Goal: Information Seeking & Learning: Learn about a topic

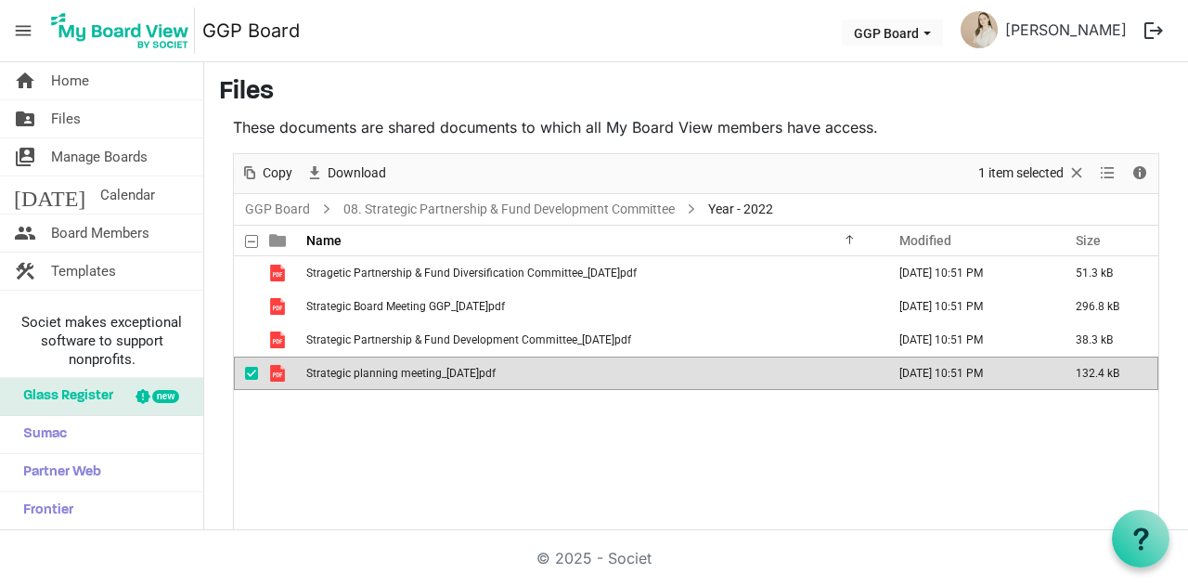
scroll to position [39, 0]
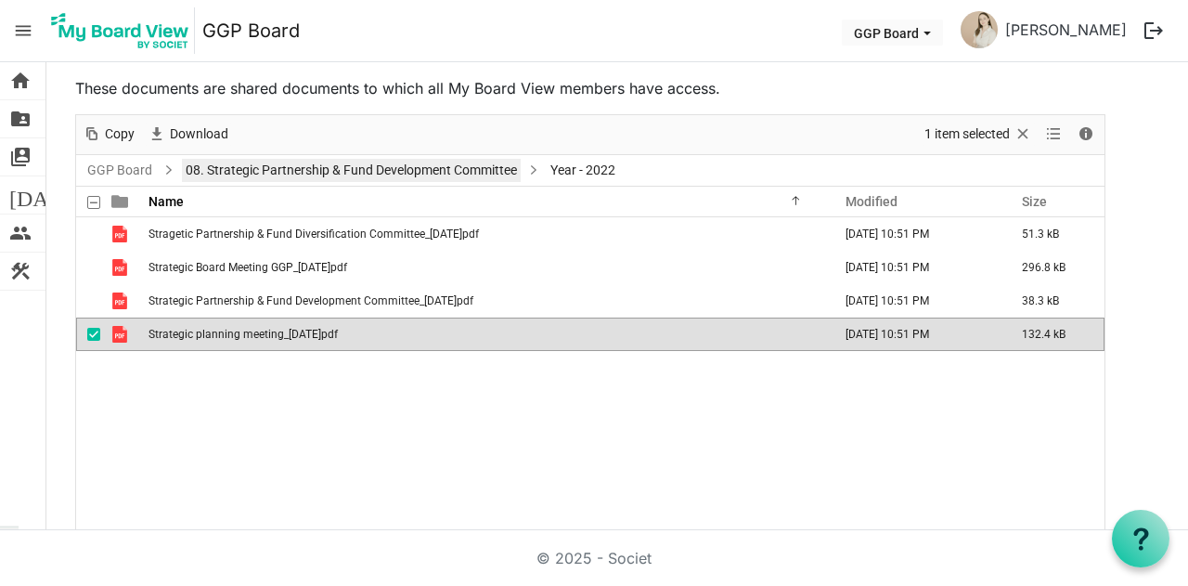
click at [239, 170] on link "08. Strategic Partnership & Fund Development Committee" at bounding box center [351, 170] width 339 height 23
click at [106, 168] on div at bounding box center [590, 323] width 1029 height 416
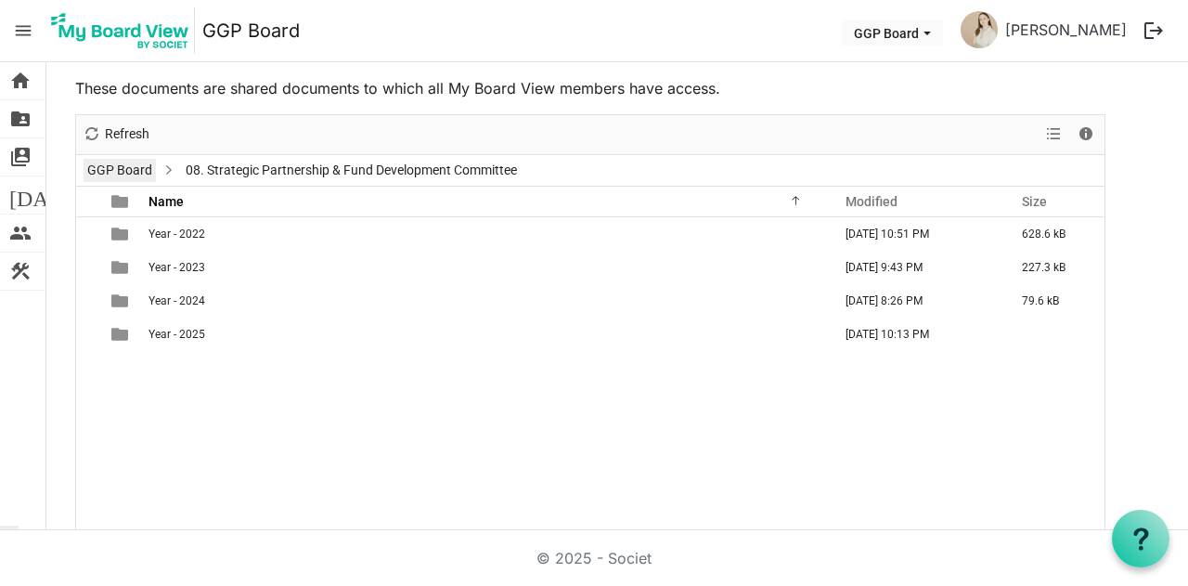
click at [136, 168] on link "GGP Board" at bounding box center [120, 170] width 72 height 23
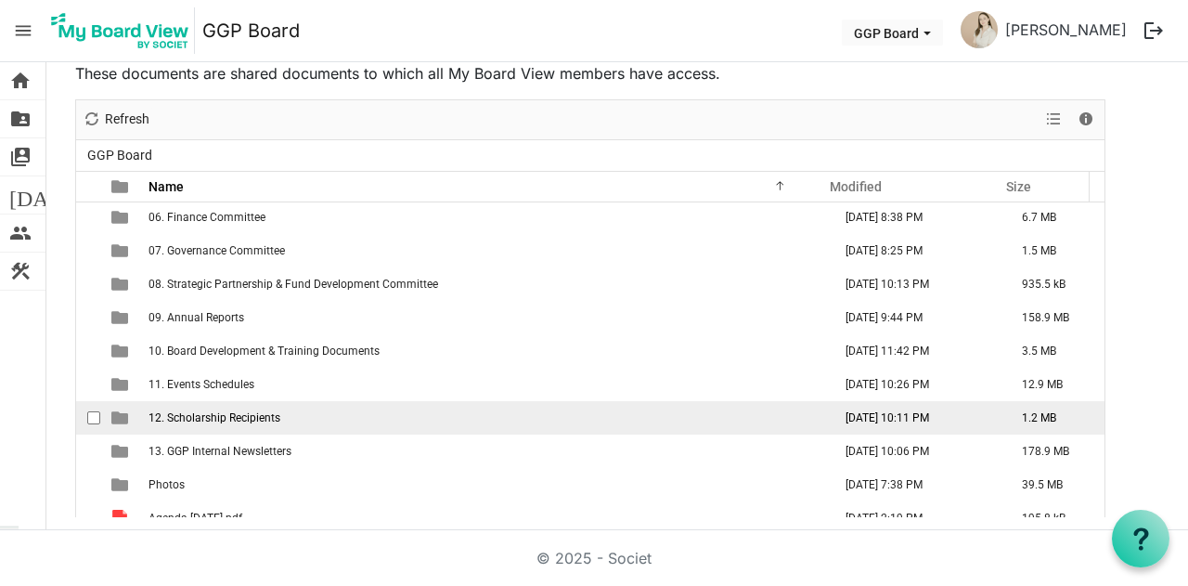
scroll to position [162, 0]
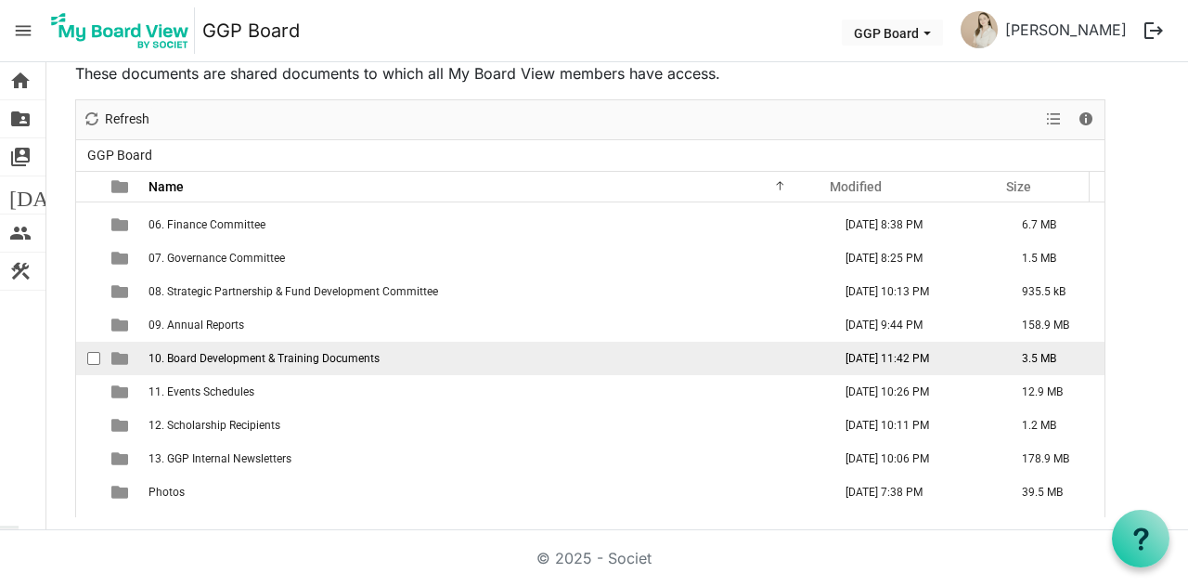
click at [286, 357] on span "10. Board Development & Training Documents" at bounding box center [264, 358] width 231 height 13
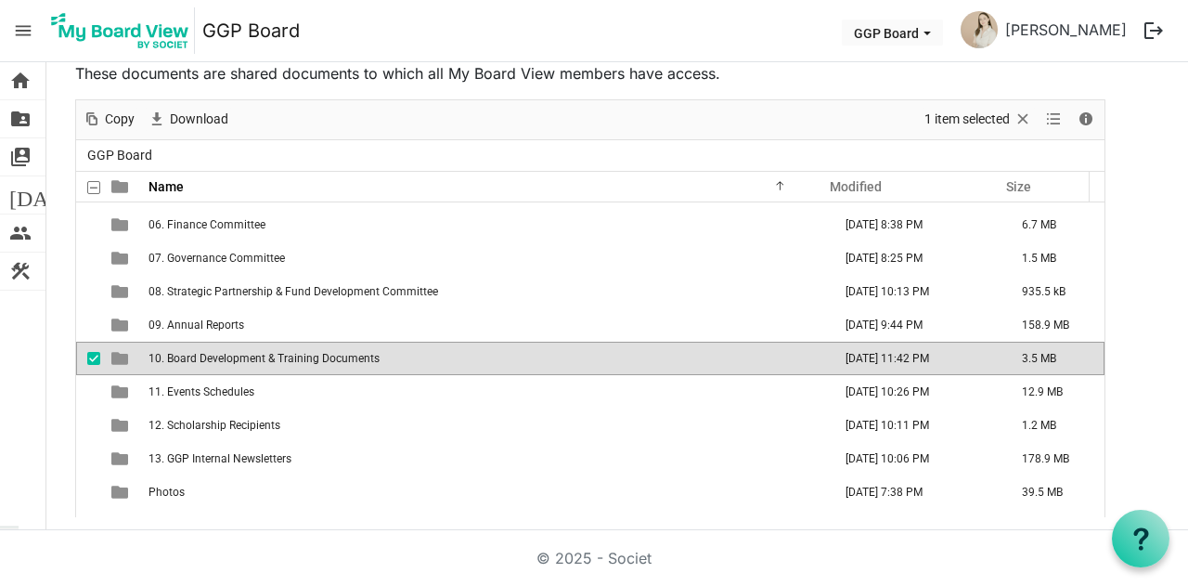
click at [286, 357] on span "10. Board Development & Training Documents" at bounding box center [264, 358] width 231 height 13
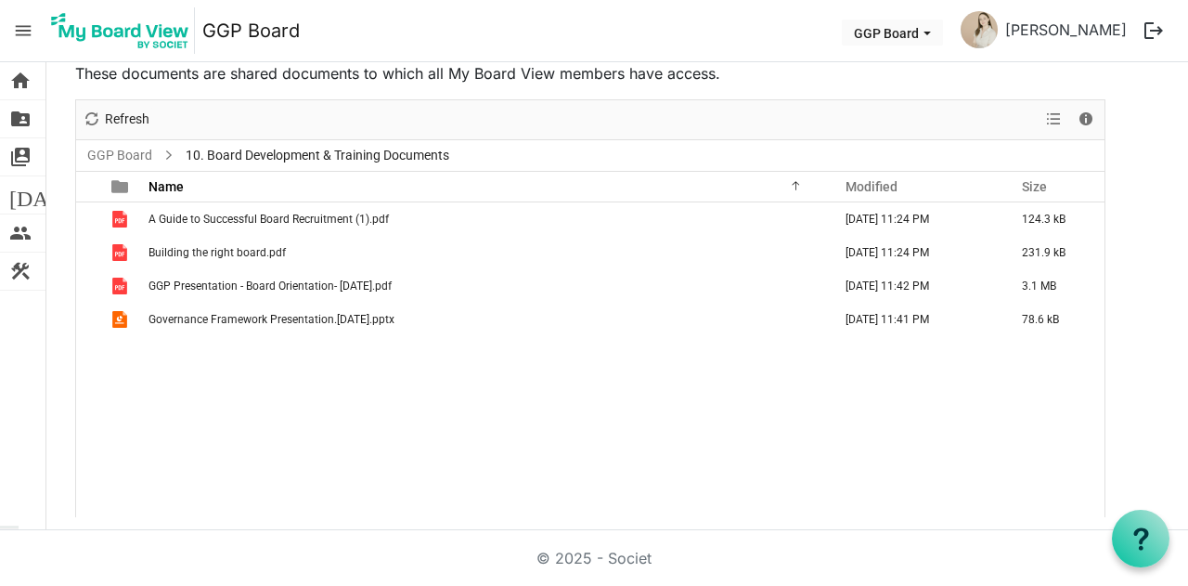
scroll to position [0, 0]
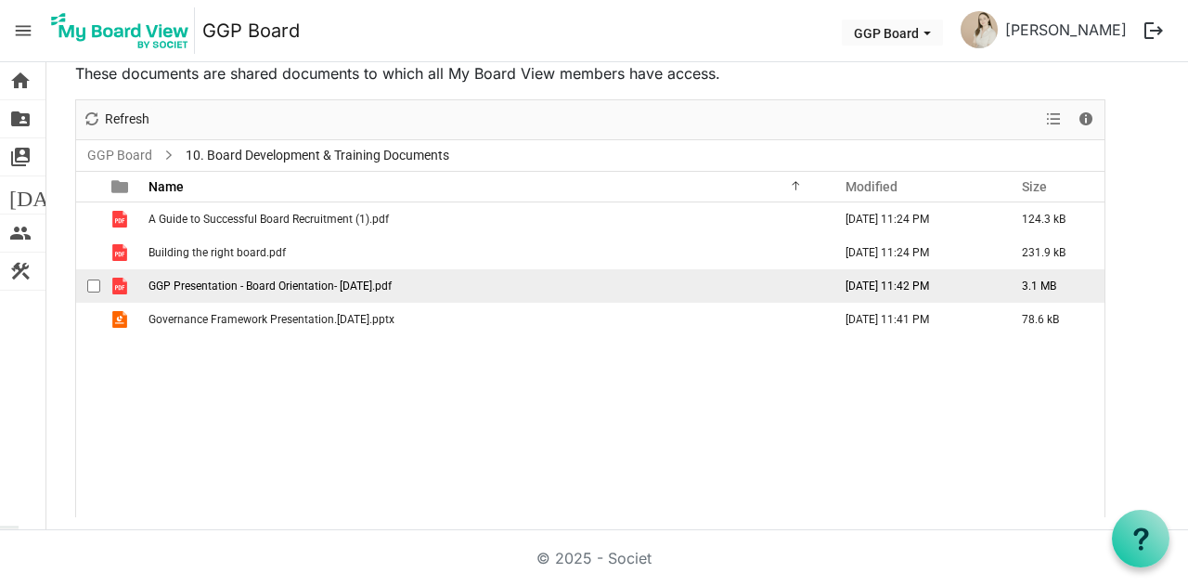
click at [288, 285] on span "GGP Presentation - Board Orientation- [DATE].pdf" at bounding box center [270, 285] width 243 height 13
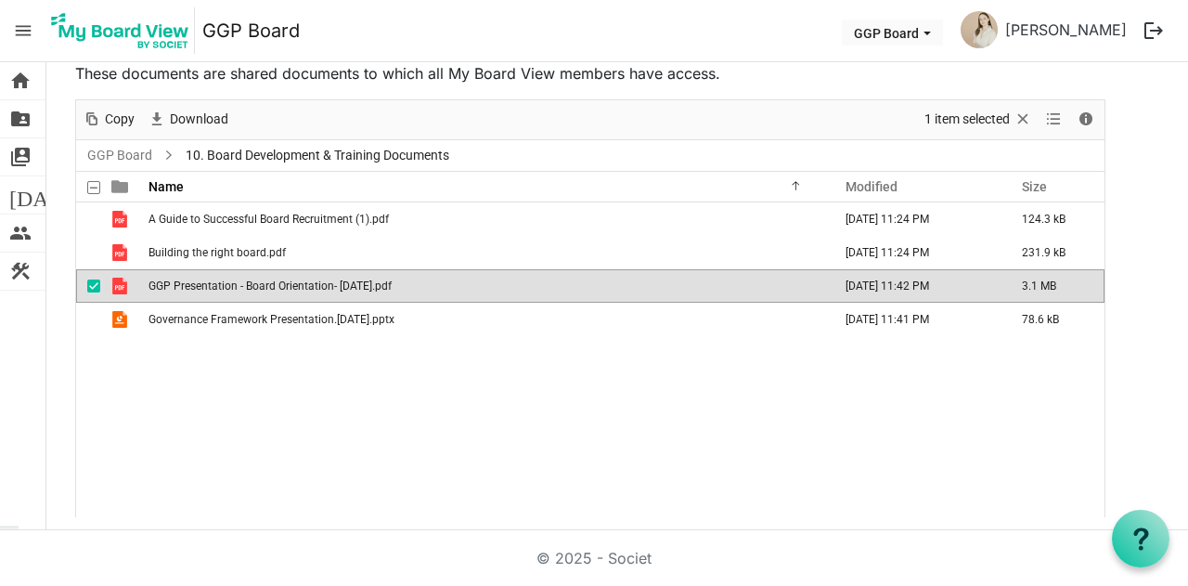
click at [288, 285] on span "GGP Presentation - Board Orientation- [DATE].pdf" at bounding box center [270, 285] width 243 height 13
click at [149, 157] on link "GGP Board" at bounding box center [120, 155] width 72 height 23
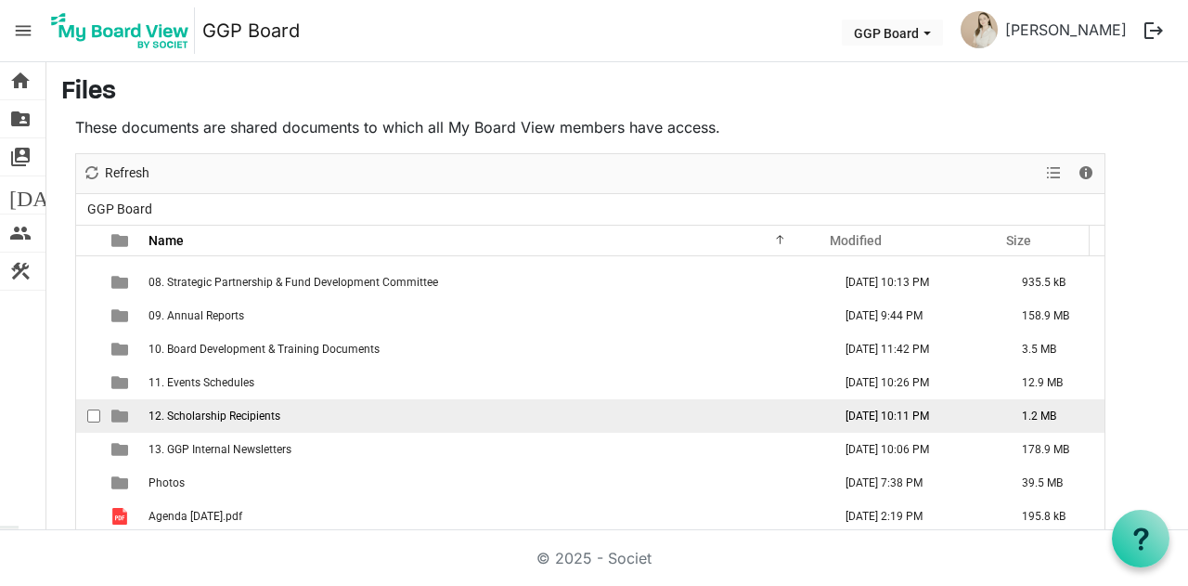
scroll to position [204, 0]
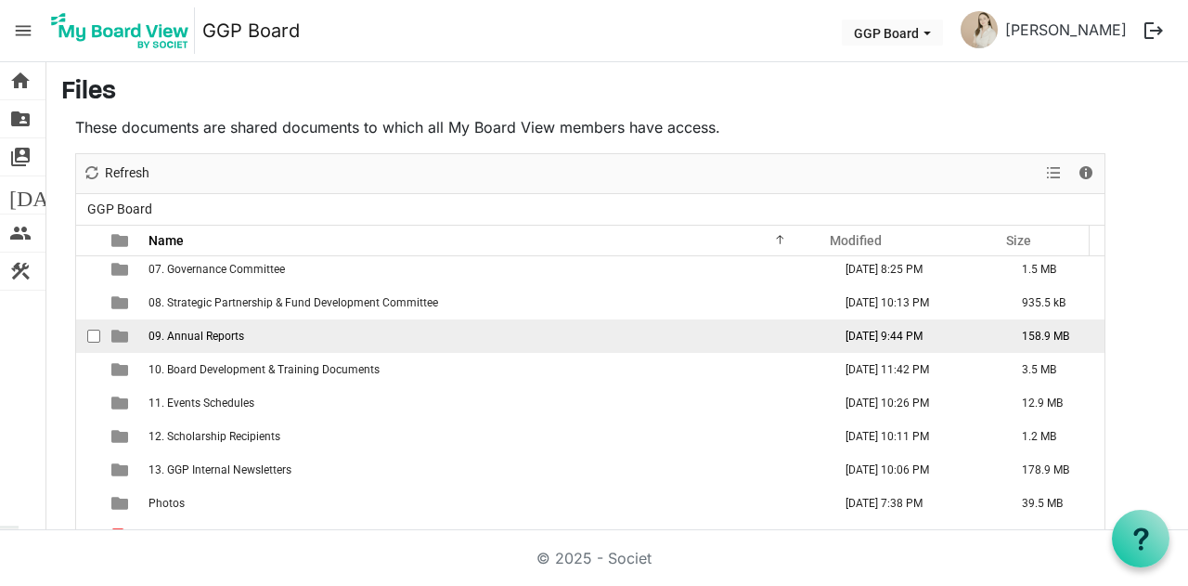
drag, startPoint x: 265, startPoint y: 369, endPoint x: 390, endPoint y: 339, distance: 128.1
click at [390, 339] on tbody "01. Board of Directors Info [DATE] 9:50 PM 1.0 MB 02. Org charts & Strategy doc…" at bounding box center [590, 503] width 1029 height 902
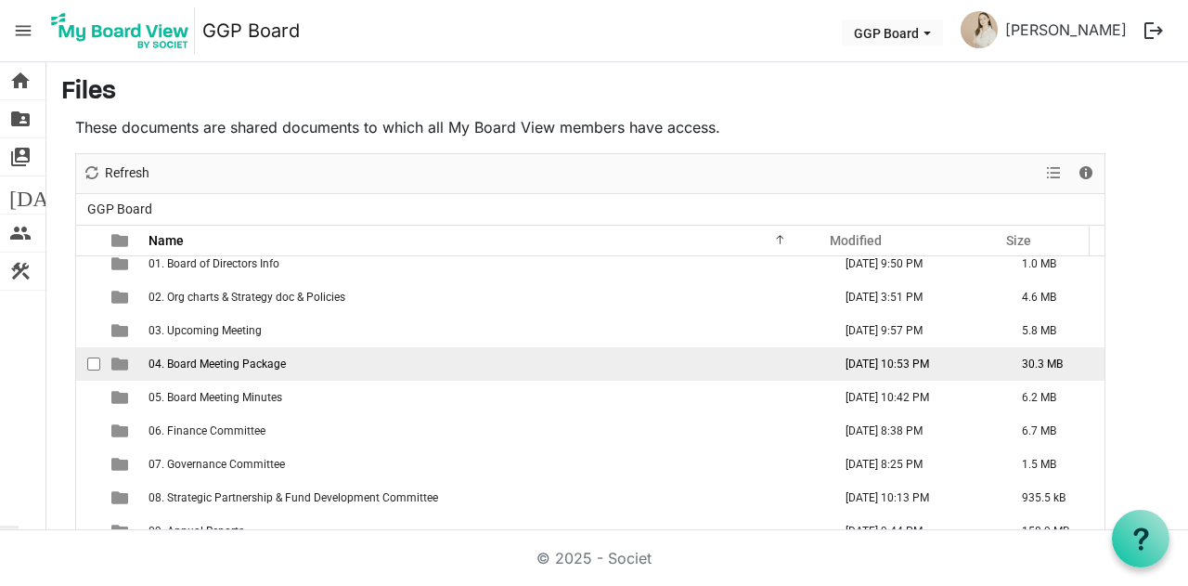
scroll to position [0, 0]
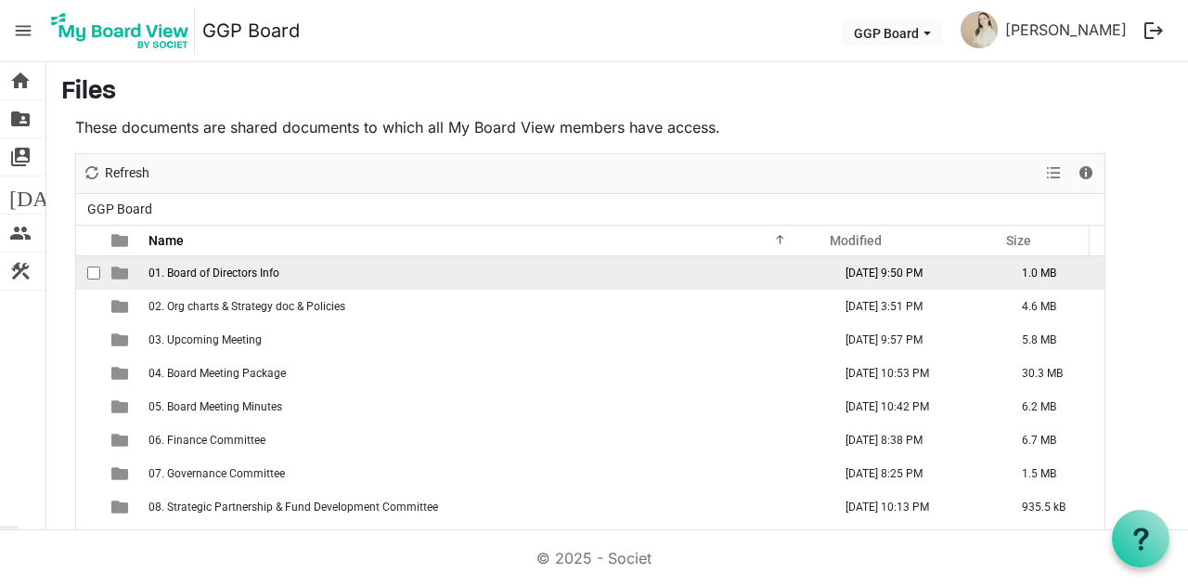
click at [224, 268] on span "01. Board of Directors Info" at bounding box center [214, 272] width 131 height 13
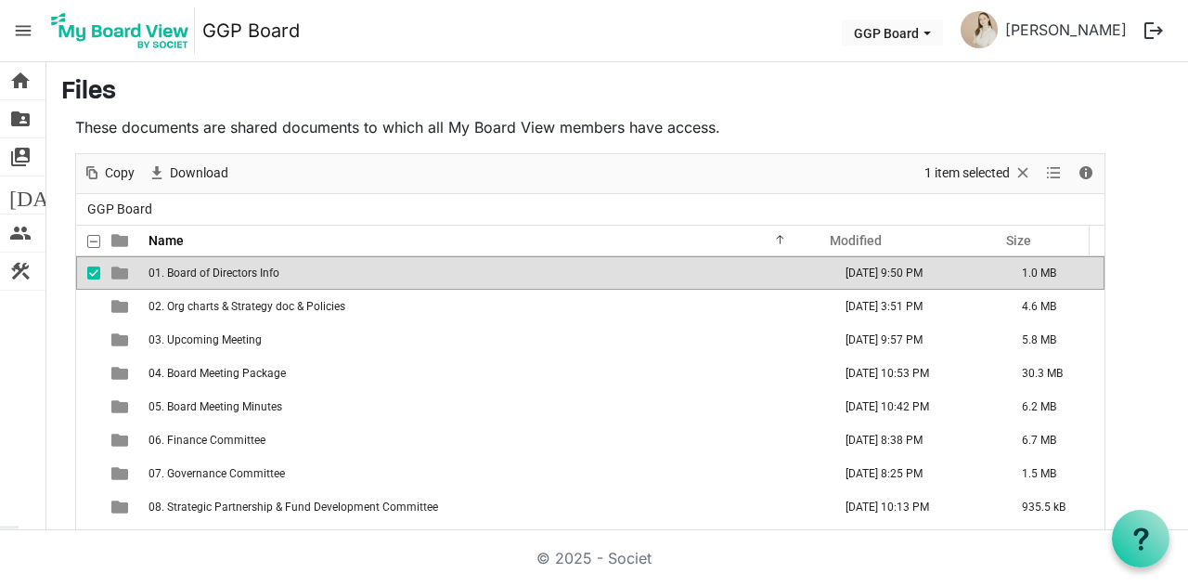
click at [224, 268] on span "01. Board of Directors Info" at bounding box center [214, 272] width 131 height 13
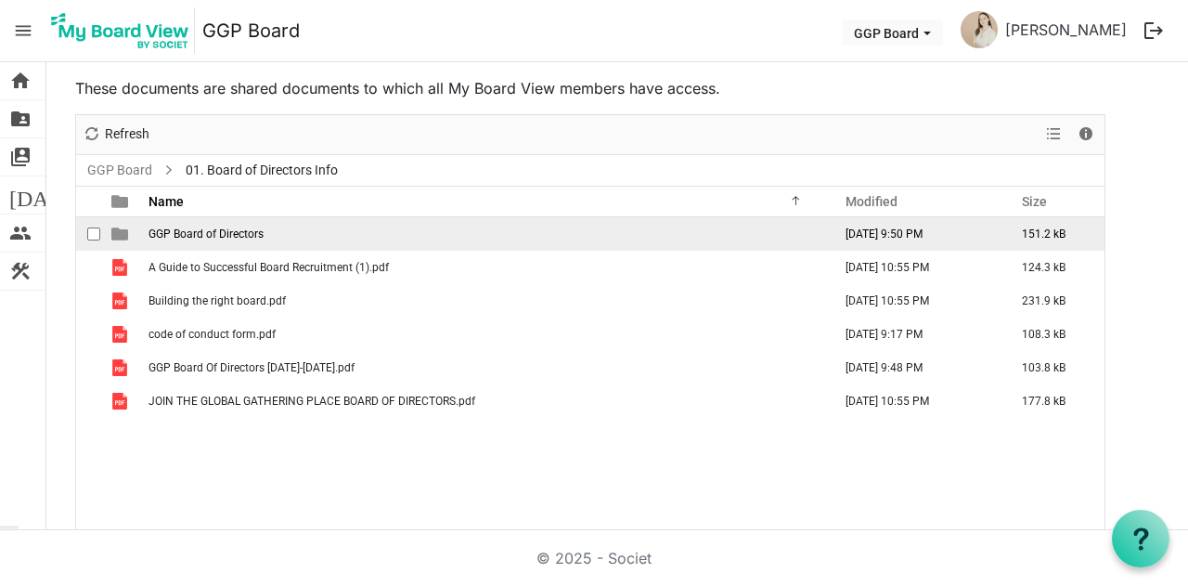
click at [182, 222] on td "GGP Board of Directors" at bounding box center [484, 233] width 683 height 33
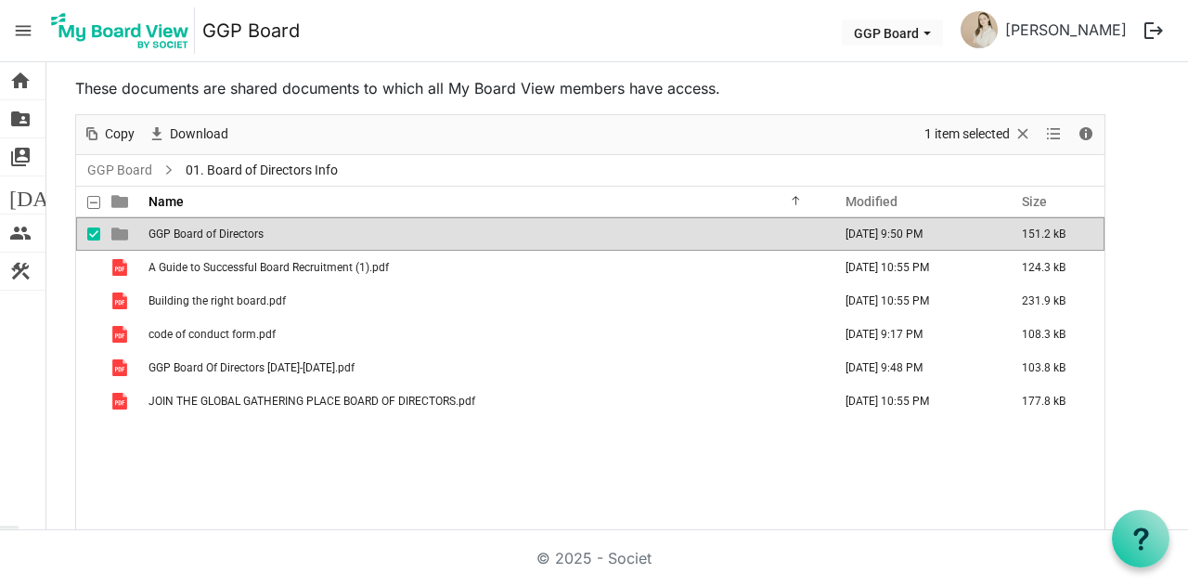
click at [182, 222] on td "GGP Board of Directors" at bounding box center [484, 233] width 683 height 33
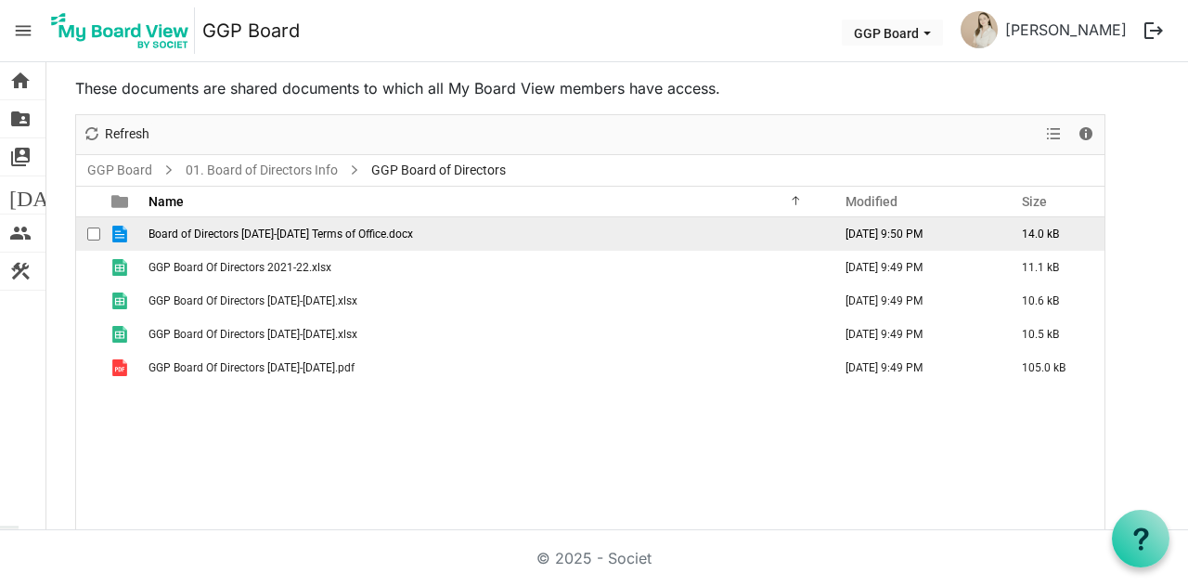
click at [316, 235] on span "Board of Directors [DATE]-[DATE] Terms of Office.docx" at bounding box center [281, 233] width 265 height 13
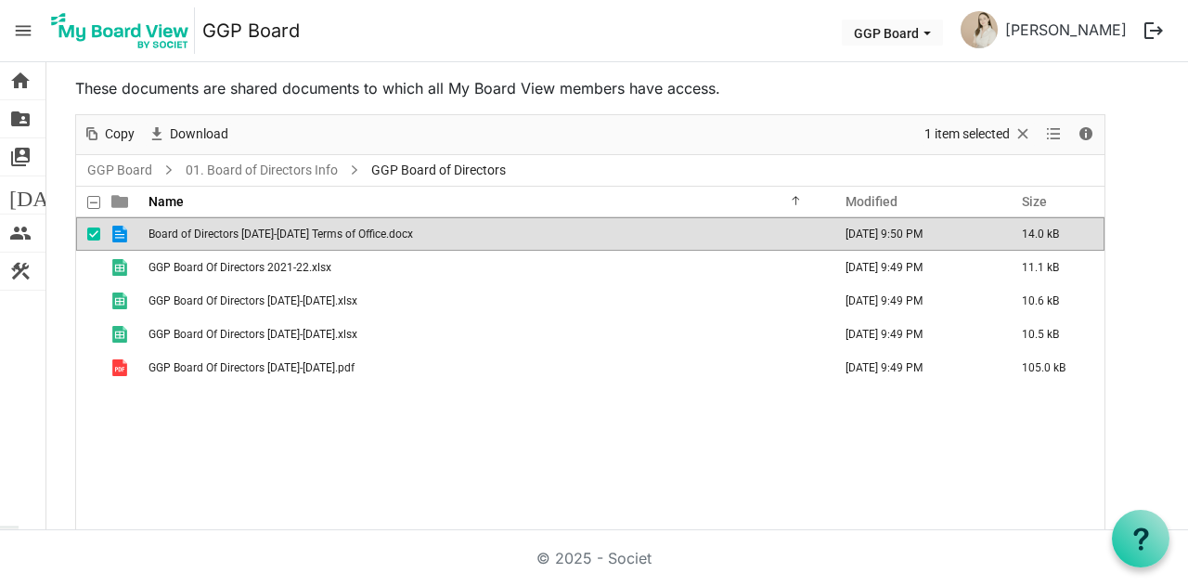
click at [316, 235] on span "Board of Directors [DATE]-[DATE] Terms of Office.docx" at bounding box center [281, 233] width 265 height 13
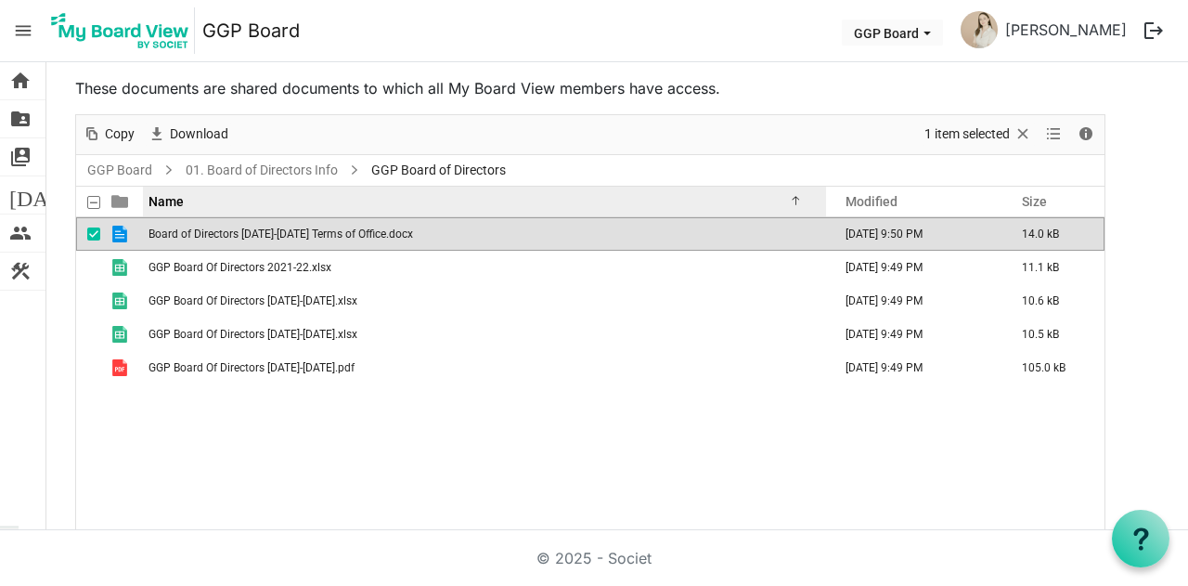
click at [156, 202] on span "Name" at bounding box center [166, 201] width 35 height 15
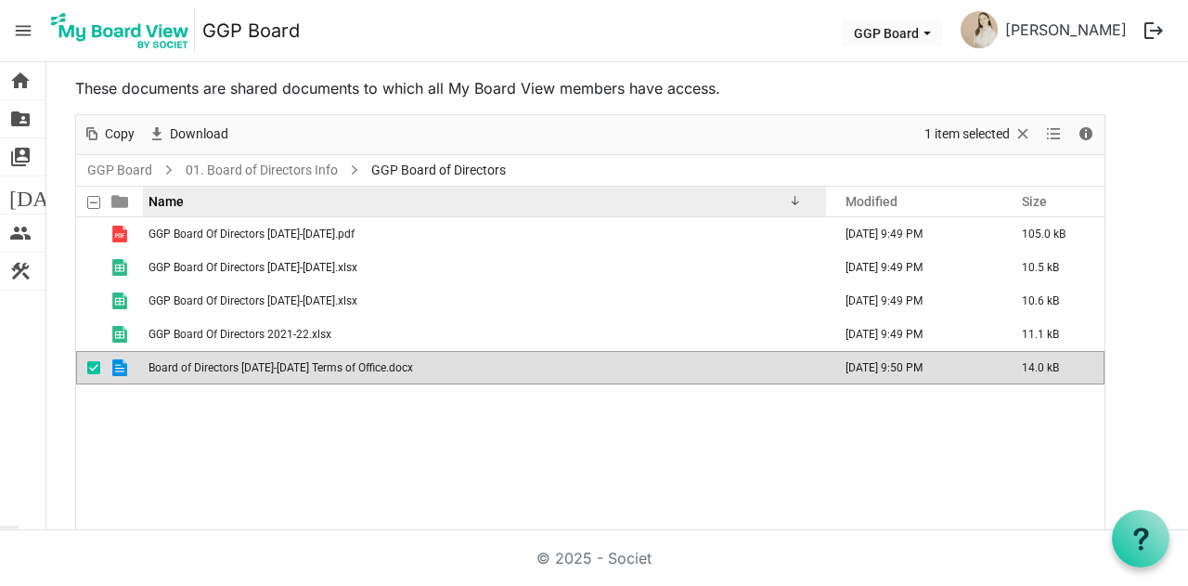
click at [154, 201] on span "Name" at bounding box center [166, 201] width 35 height 15
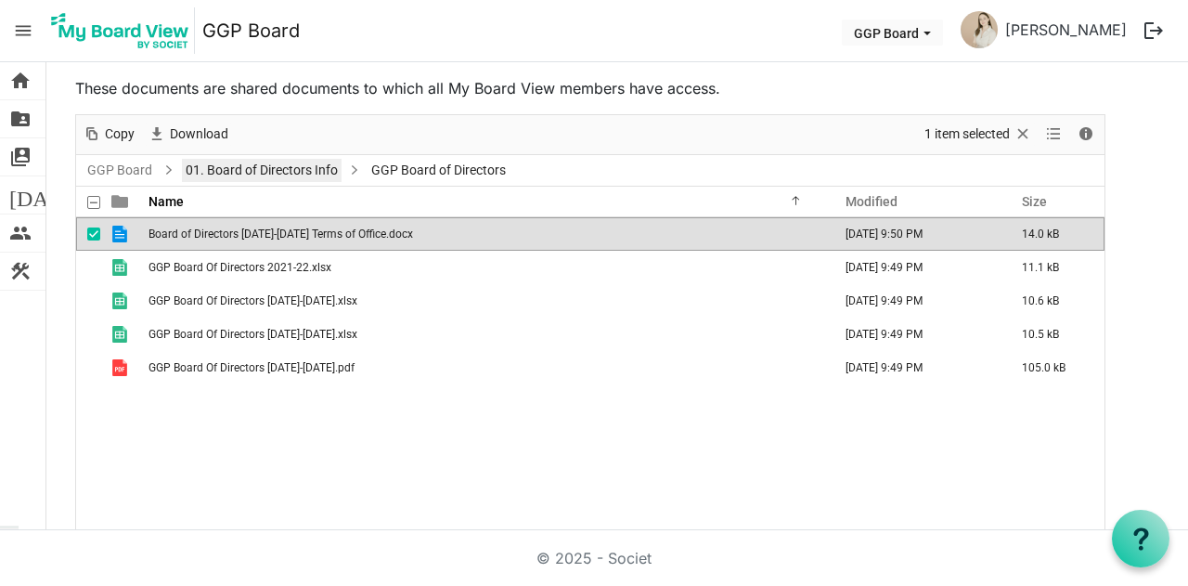
click at [309, 164] on link "01. Board of Directors Info" at bounding box center [262, 170] width 160 height 23
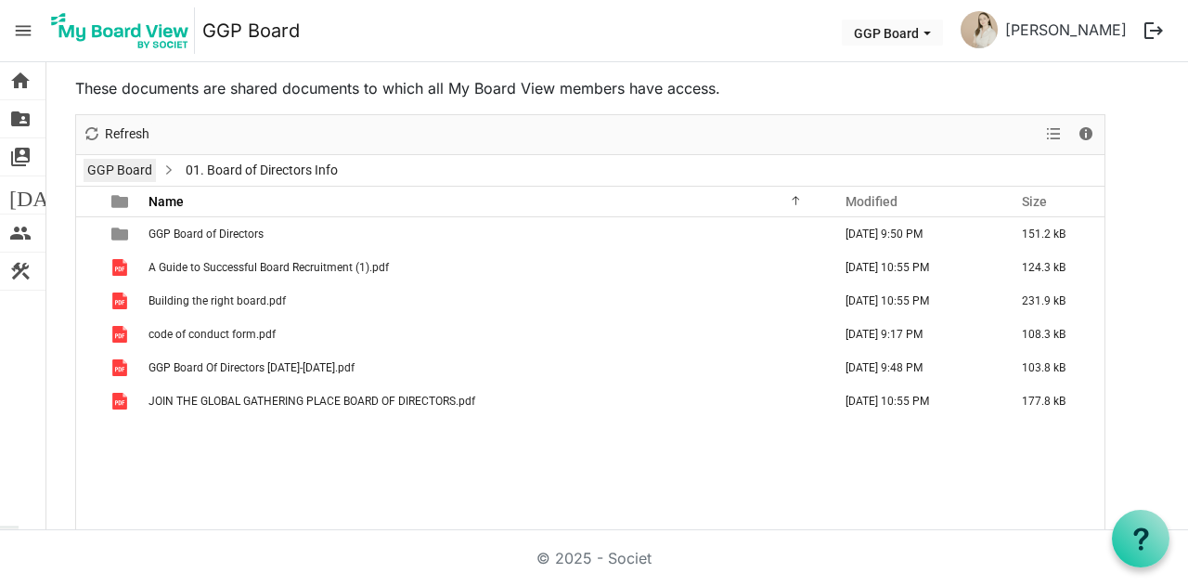
click at [121, 174] on link "GGP Board" at bounding box center [120, 170] width 72 height 23
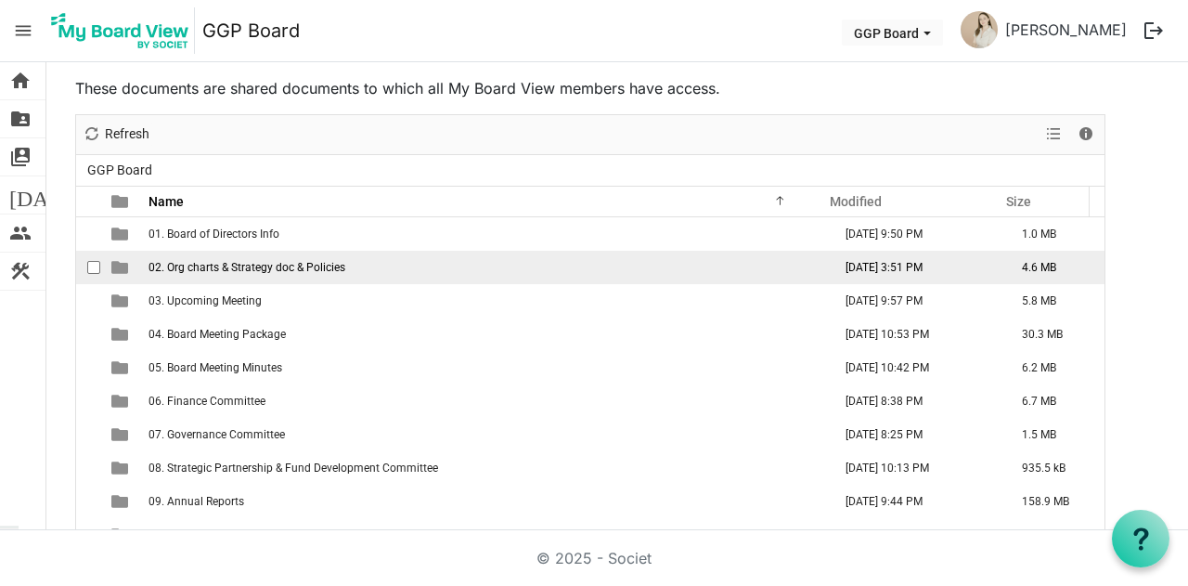
click at [217, 268] on span "02. Org charts & Strategy doc & Policies" at bounding box center [247, 267] width 197 height 13
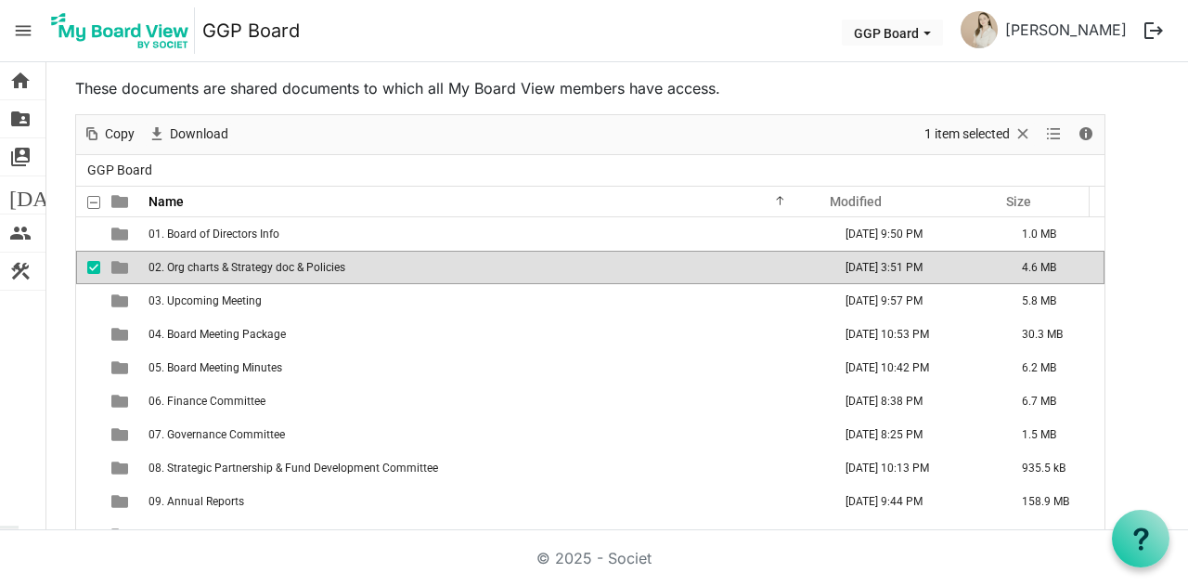
click at [217, 268] on span "02. Org charts & Strategy doc & Policies" at bounding box center [247, 267] width 197 height 13
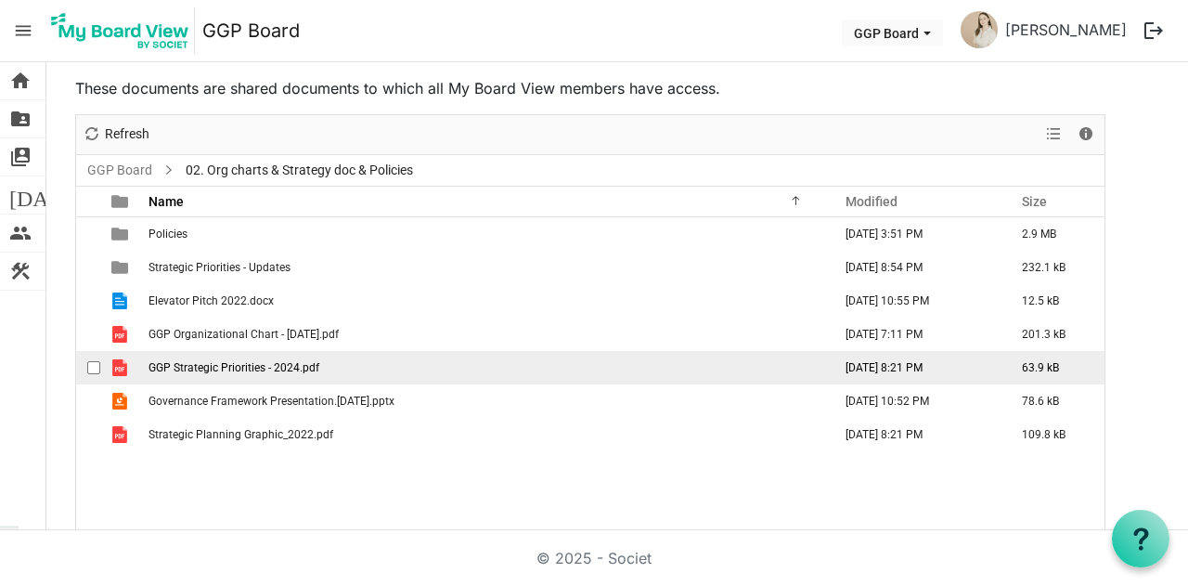
click at [214, 361] on span "GGP Strategic Priorities - 2024.pdf" at bounding box center [234, 367] width 171 height 13
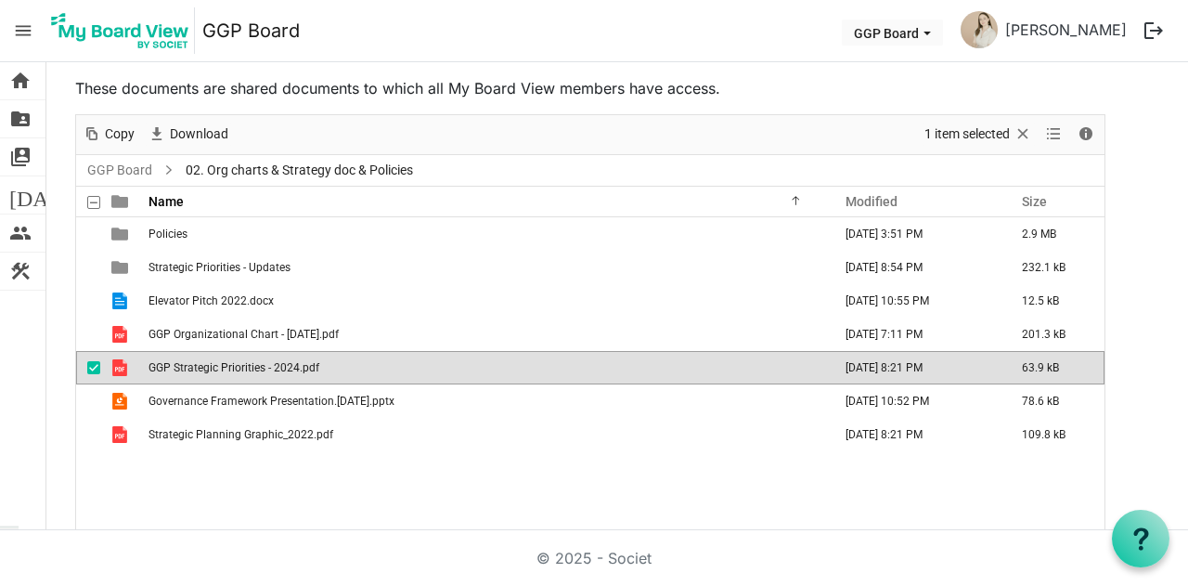
click at [222, 367] on span "GGP Strategic Priorities - 2024.pdf" at bounding box center [234, 367] width 171 height 13
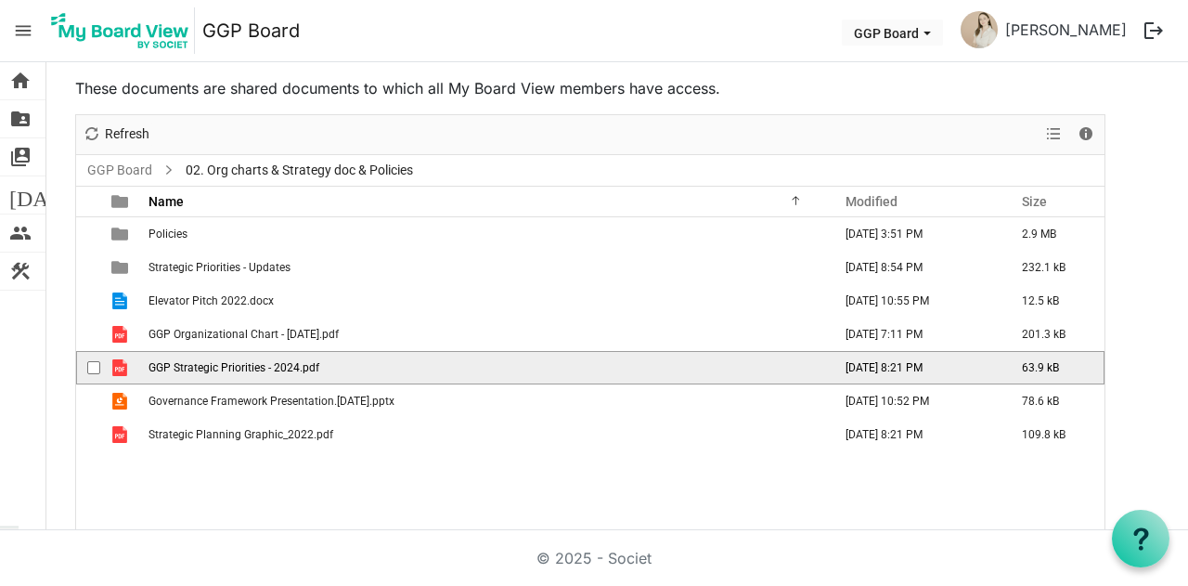
click at [222, 367] on span "GGP Strategic Priorities - 2024.pdf" at bounding box center [234, 367] width 171 height 13
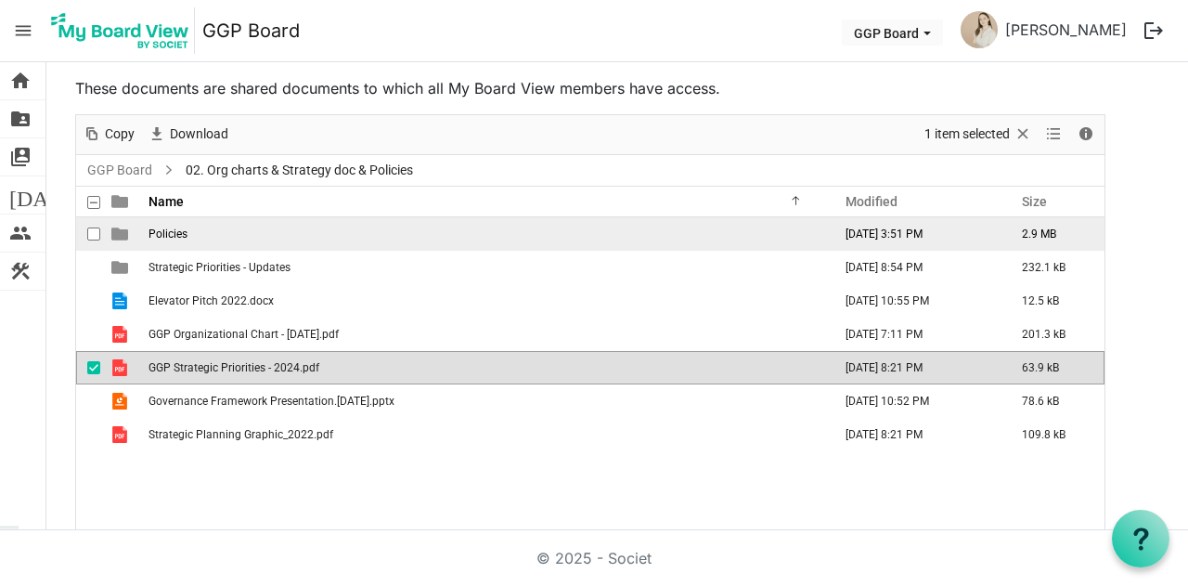
click at [173, 235] on span "Policies" at bounding box center [168, 233] width 39 height 13
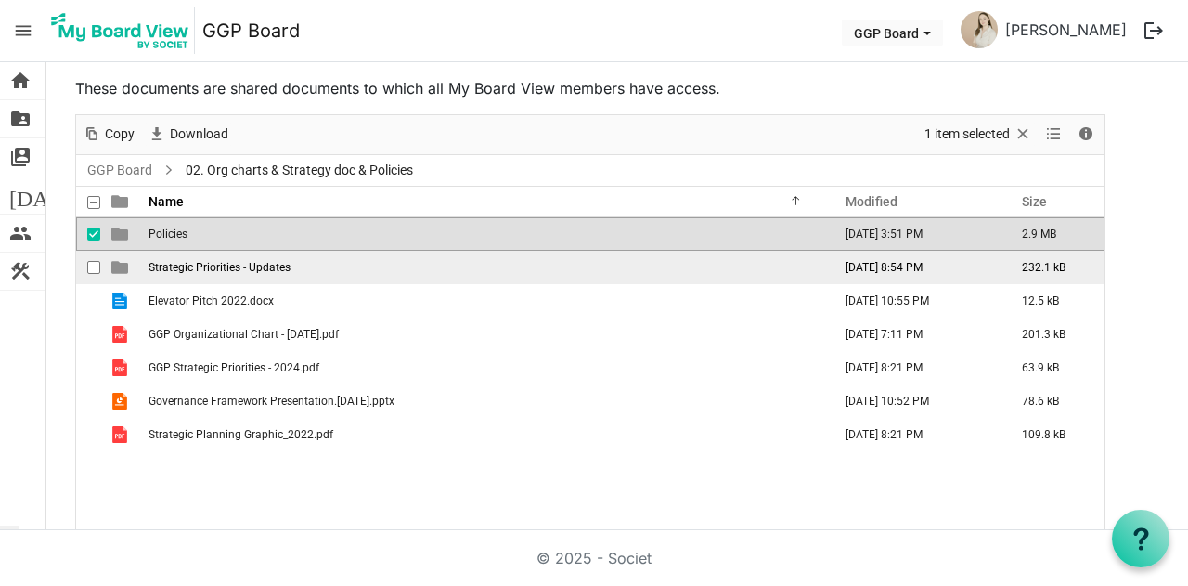
click at [183, 261] on span "Strategic Priorities - Updates" at bounding box center [220, 267] width 142 height 13
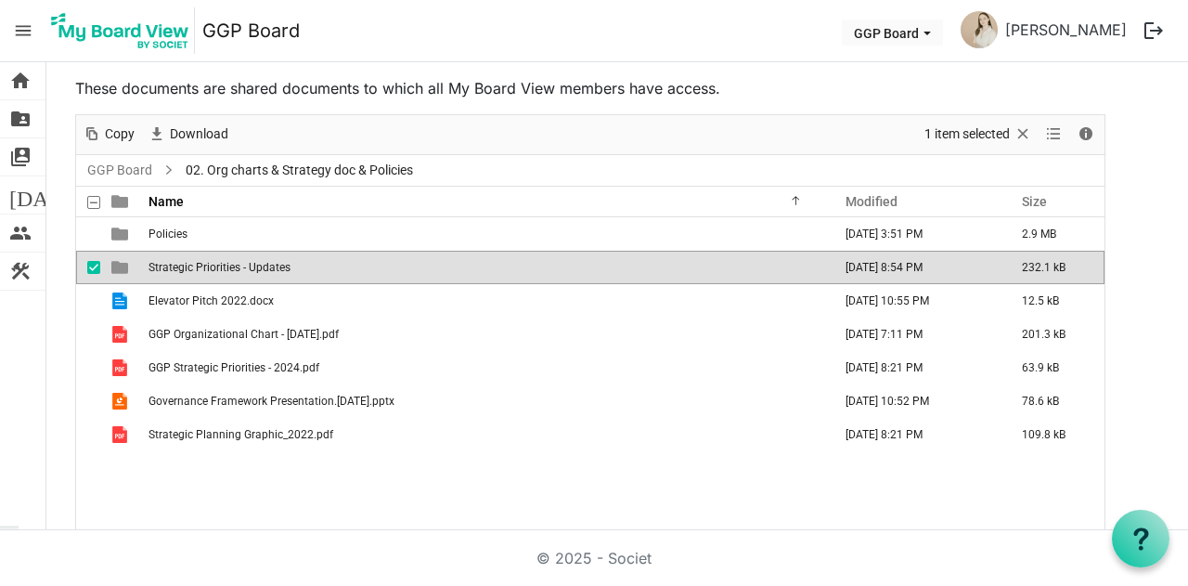
click at [183, 261] on span "Strategic Priorities - Updates" at bounding box center [220, 267] width 142 height 13
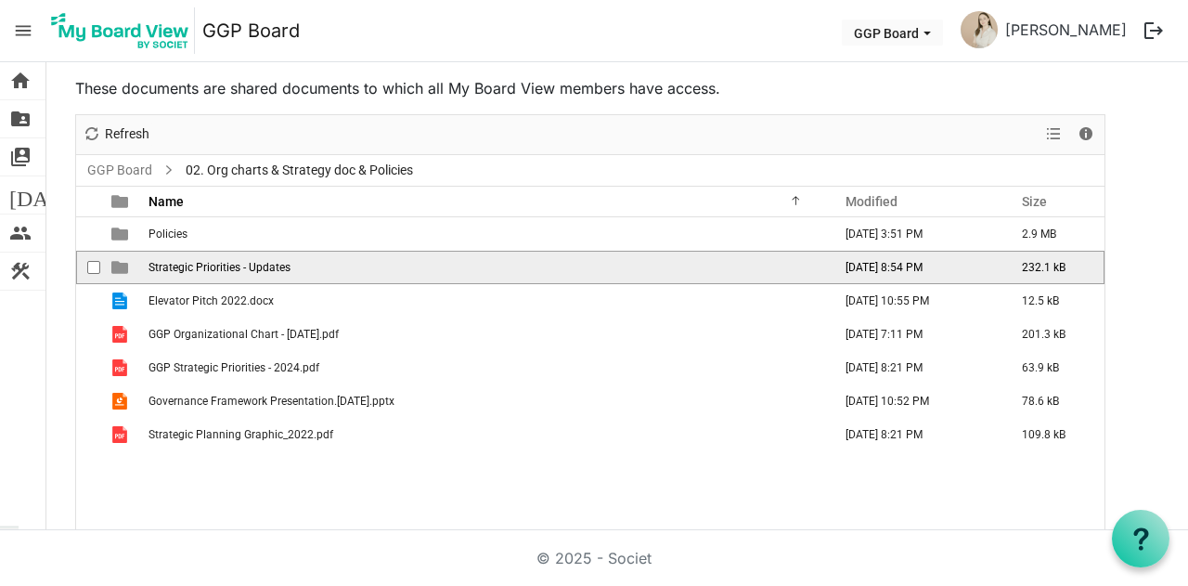
click at [183, 261] on span "Strategic Priorities - Updates" at bounding box center [220, 267] width 142 height 13
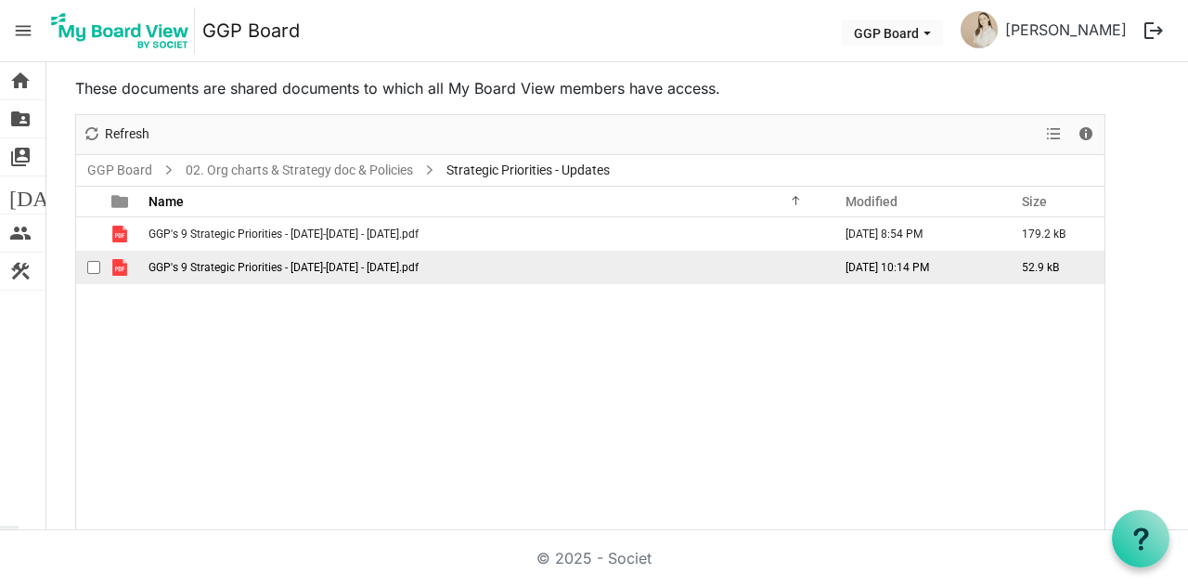
click at [227, 270] on span "GGP's 9 Strategic Priorities - [DATE]-[DATE] - [DATE].pdf" at bounding box center [284, 267] width 270 height 13
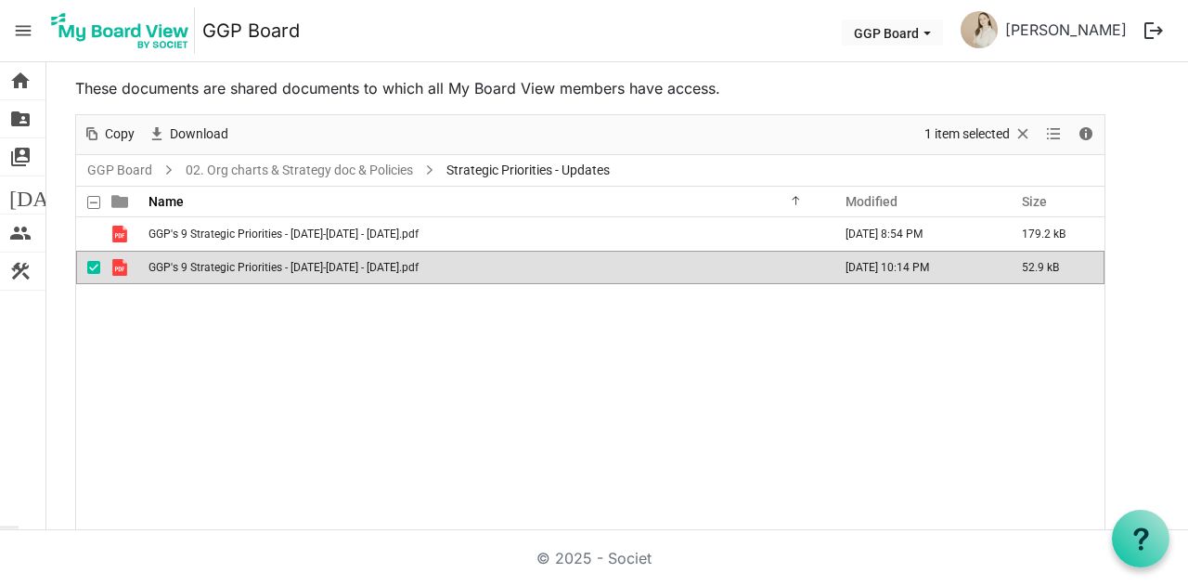
click at [227, 270] on span "GGP's 9 Strategic Priorities - [DATE]-[DATE] - [DATE].pdf" at bounding box center [284, 267] width 270 height 13
click at [394, 267] on span "GGP's 9 Strategic Priorities - [DATE]-[DATE] - [DATE].pdf" at bounding box center [284, 267] width 270 height 13
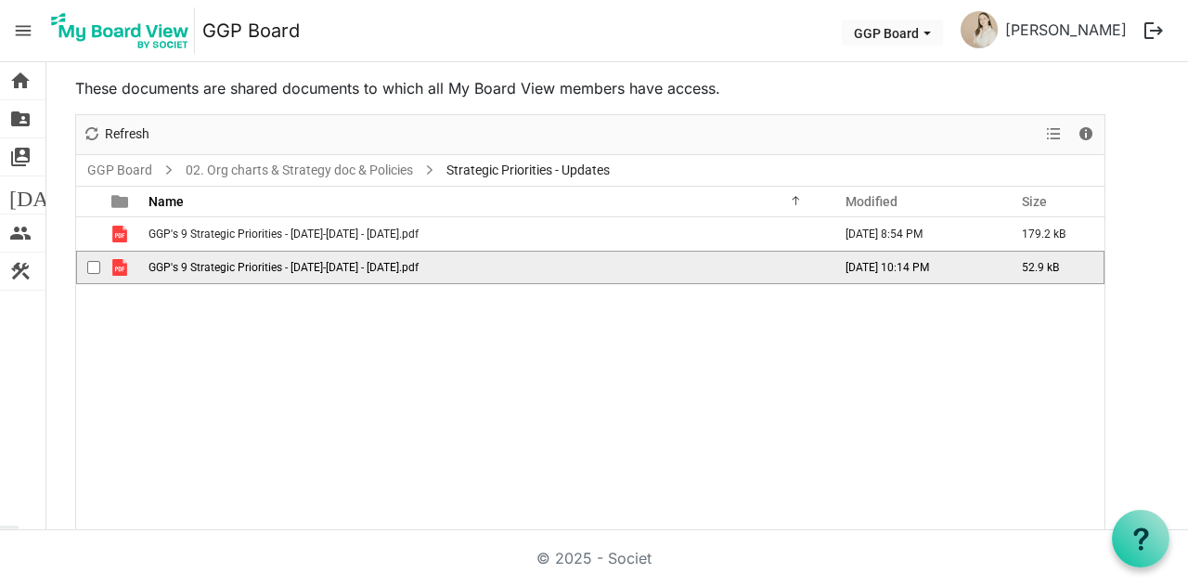
click at [394, 267] on span "GGP's 9 Strategic Priorities - [DATE]-[DATE] - [DATE].pdf" at bounding box center [284, 267] width 270 height 13
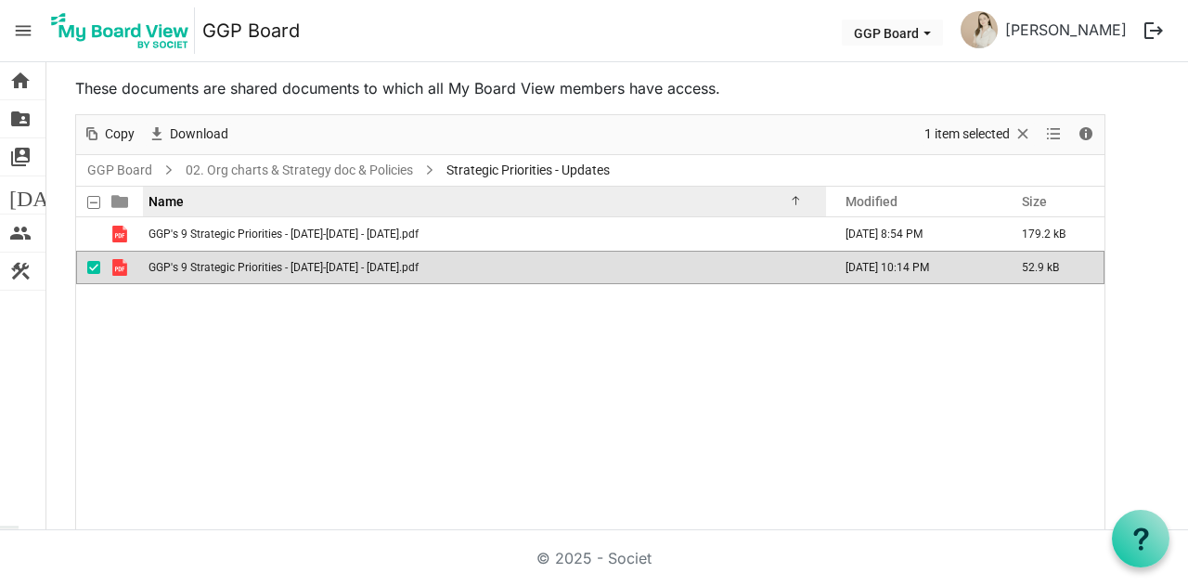
click at [188, 190] on div "Name" at bounding box center [477, 201] width 671 height 27
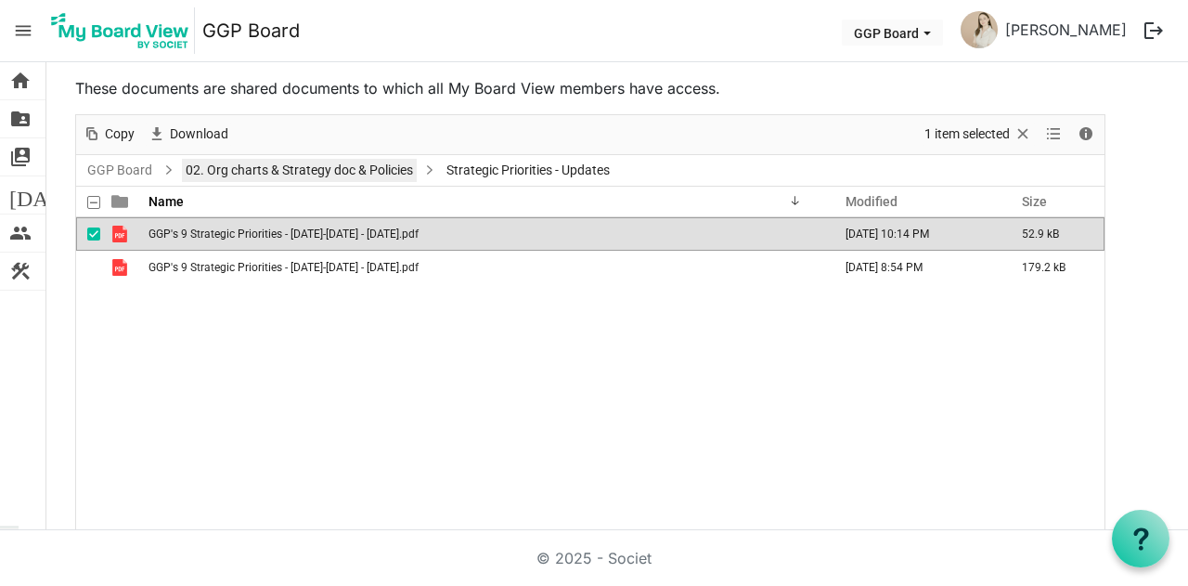
click at [248, 167] on link "02. Org charts & Strategy doc & Policies" at bounding box center [299, 170] width 235 height 23
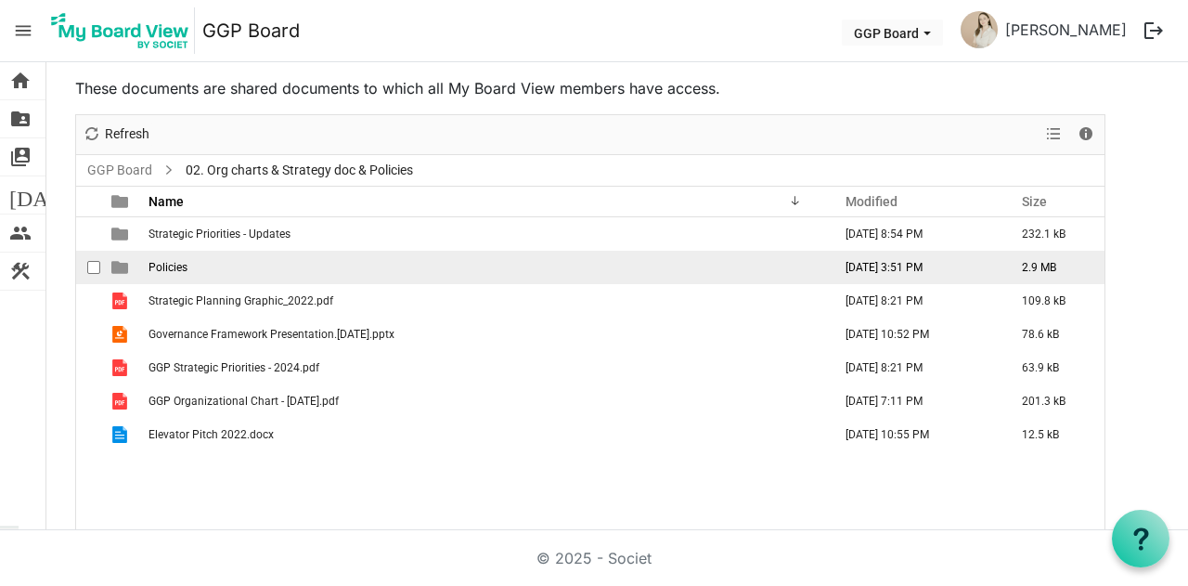
click at [158, 261] on span "Policies" at bounding box center [168, 267] width 39 height 13
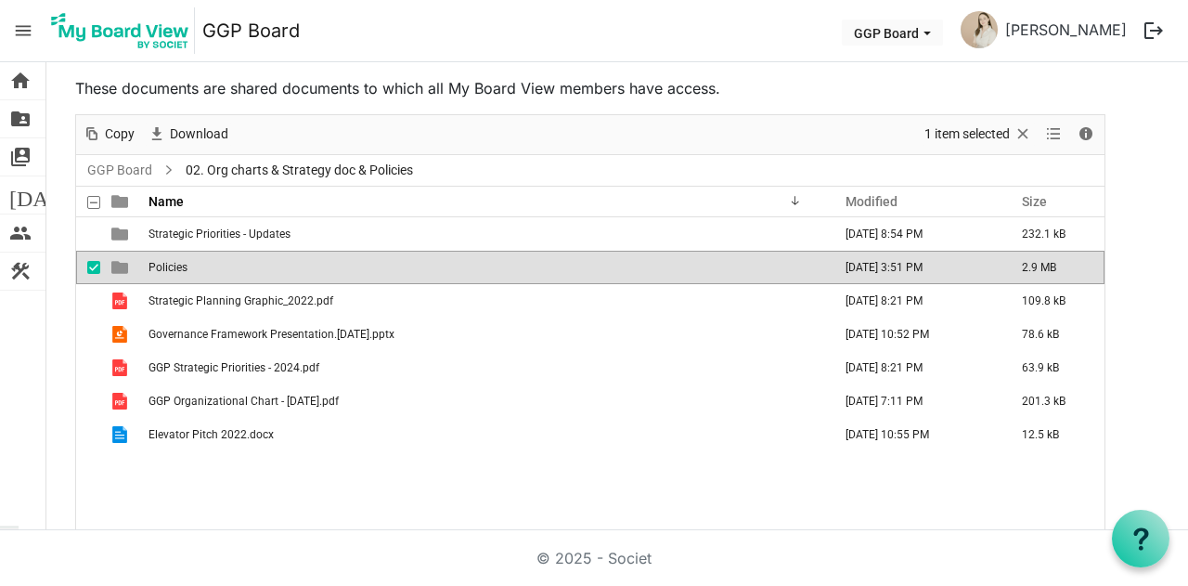
click at [158, 261] on span "Policies" at bounding box center [168, 267] width 39 height 13
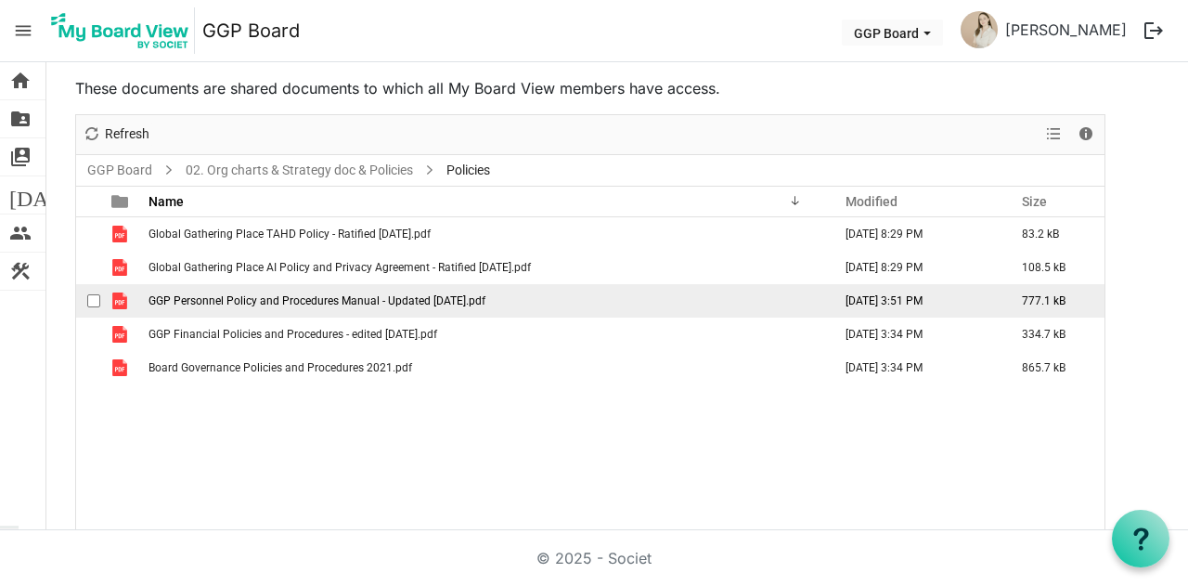
click at [382, 295] on span "GGP Personnel Policy and Procedures Manual - Updated [DATE].pdf" at bounding box center [317, 300] width 337 height 13
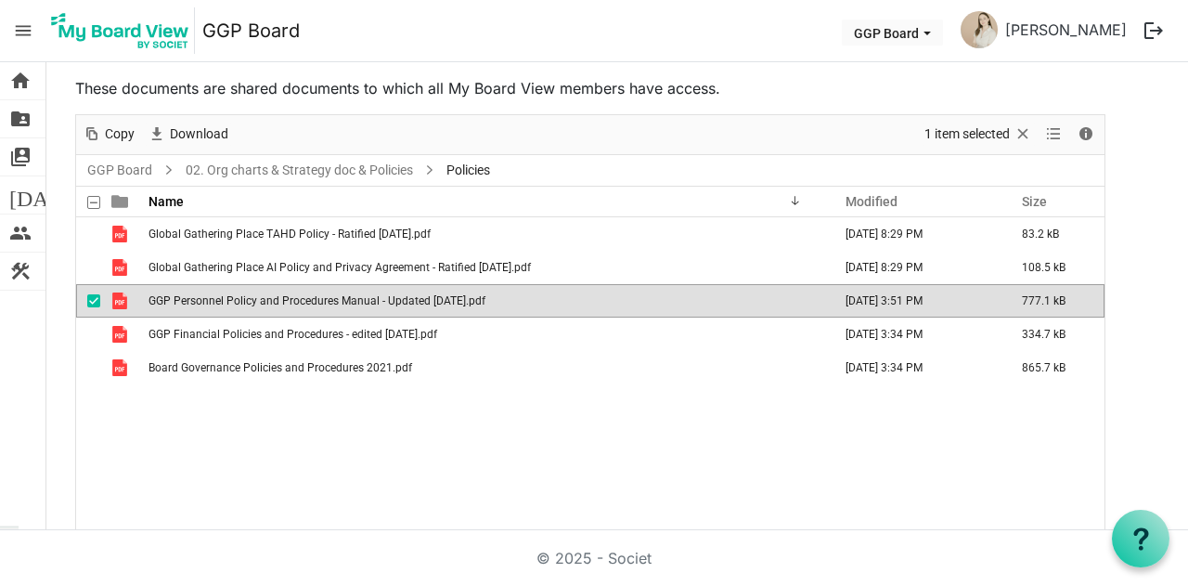
click at [382, 295] on span "GGP Personnel Policy and Procedures Manual - Updated [DATE].pdf" at bounding box center [317, 300] width 337 height 13
click at [140, 170] on link "GGP Board" at bounding box center [120, 170] width 72 height 23
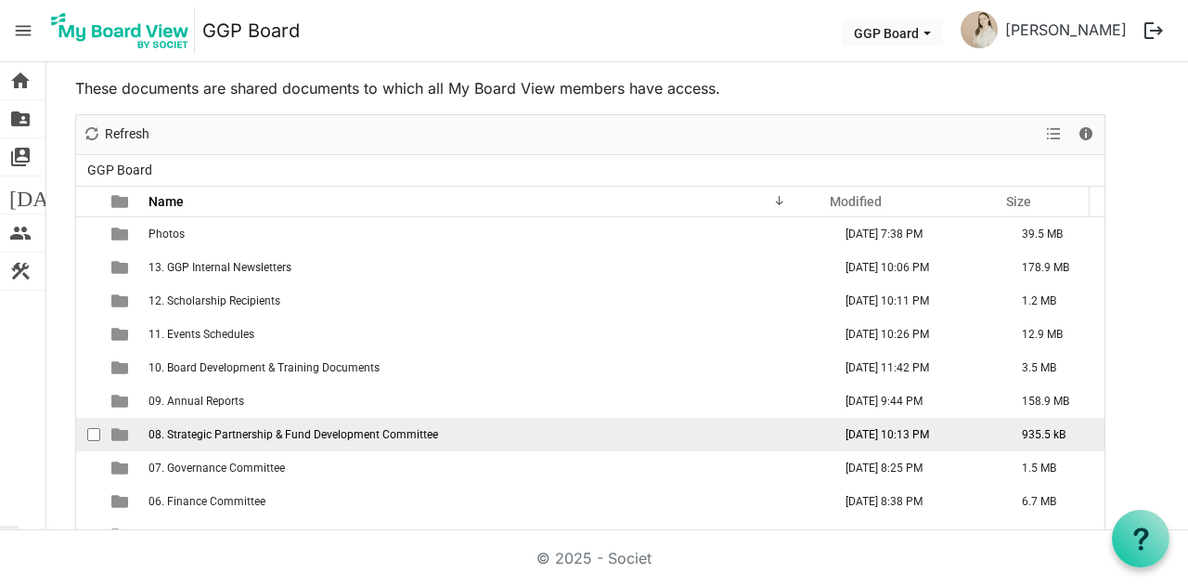
scroll to position [64, 0]
